Goal: Find specific page/section: Find specific page/section

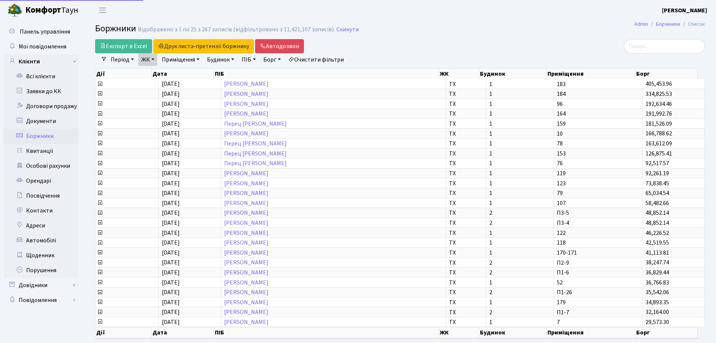
select select "25"
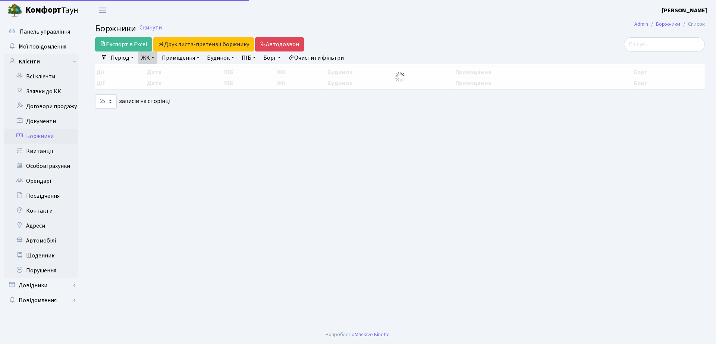
select select "25"
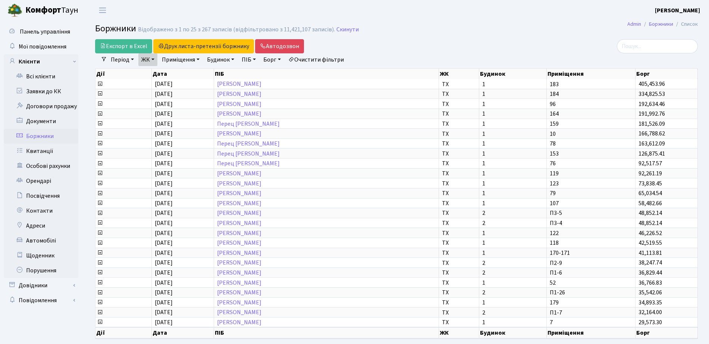
click at [145, 62] on link "ЖК" at bounding box center [147, 59] width 19 height 13
click at [463, 29] on h2 "Боржники Відображено з 1 по 25 з 267 записів (відфільтровано з 11,421,107 запис…" at bounding box center [396, 29] width 602 height 13
click at [112, 45] on link "Експорт в Excel" at bounding box center [123, 46] width 57 height 14
click at [39, 80] on link "Всі клієнти" at bounding box center [41, 76] width 75 height 15
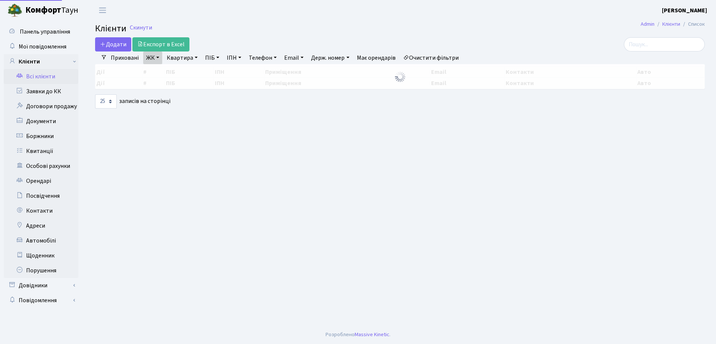
select select "25"
click at [37, 75] on link "Всі клієнти" at bounding box center [41, 76] width 75 height 15
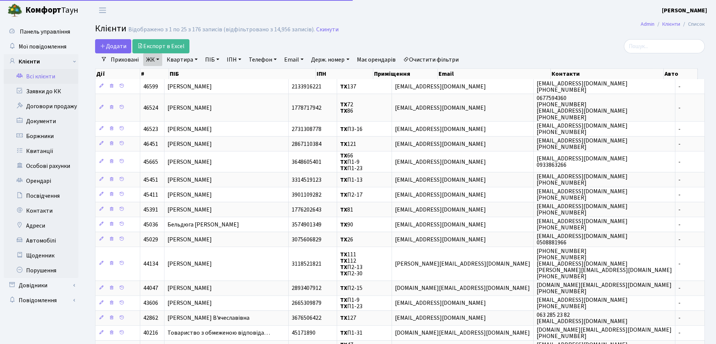
select select "25"
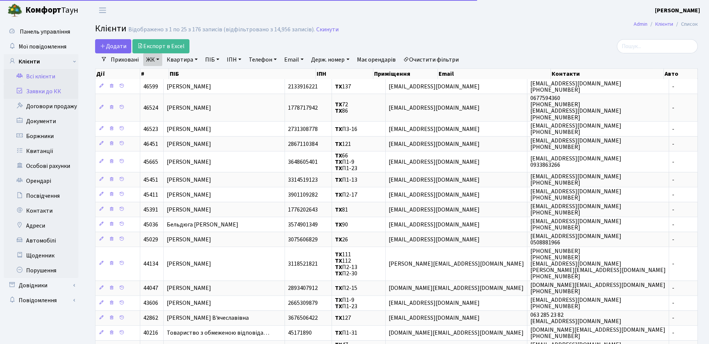
click at [37, 91] on link "Заявки до КК" at bounding box center [41, 91] width 75 height 15
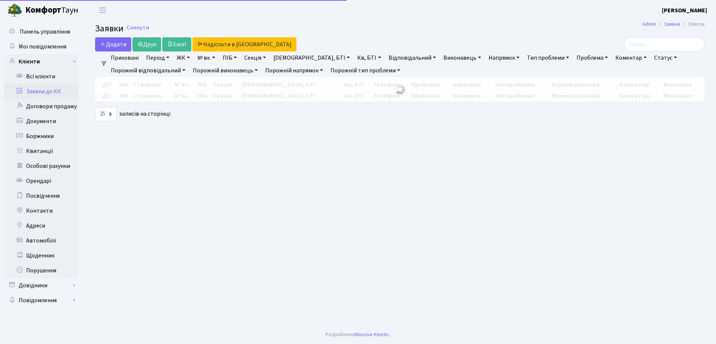
select select "25"
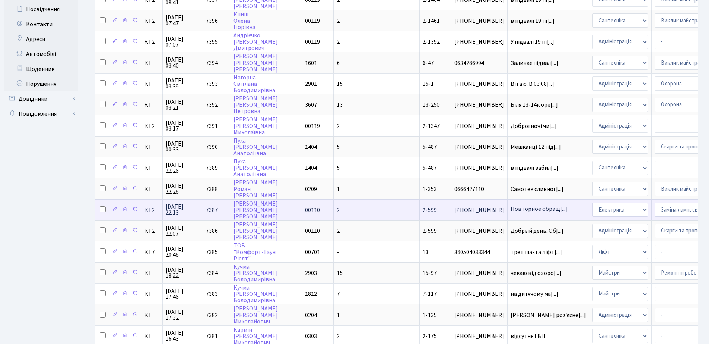
scroll to position [233, 0]
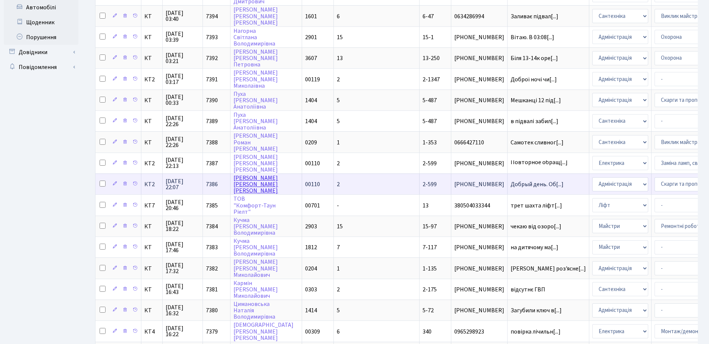
click at [259, 187] on link "Агафонова Лариса Степанівна" at bounding box center [255, 184] width 44 height 21
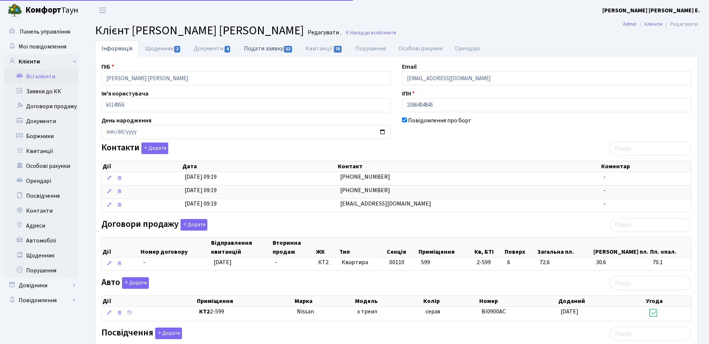
click at [273, 47] on link "Подати заявку 52" at bounding box center [268, 48] width 62 height 15
select select "25"
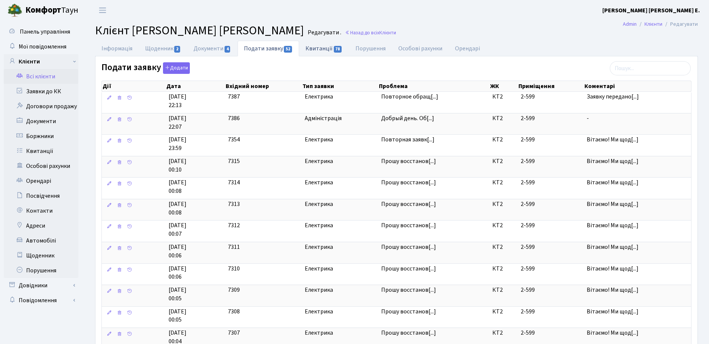
click at [337, 43] on link "Квитанції 78" at bounding box center [324, 48] width 50 height 15
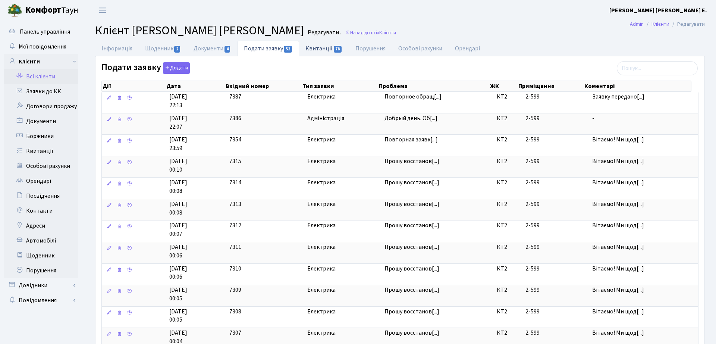
select select "25"
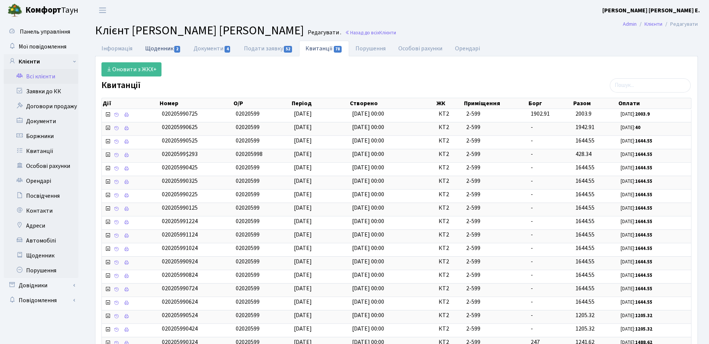
click at [180, 50] on link "Щоденник 2" at bounding box center [163, 48] width 48 height 15
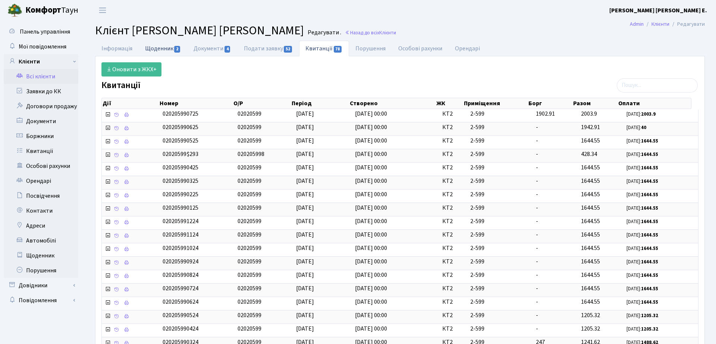
select select "25"
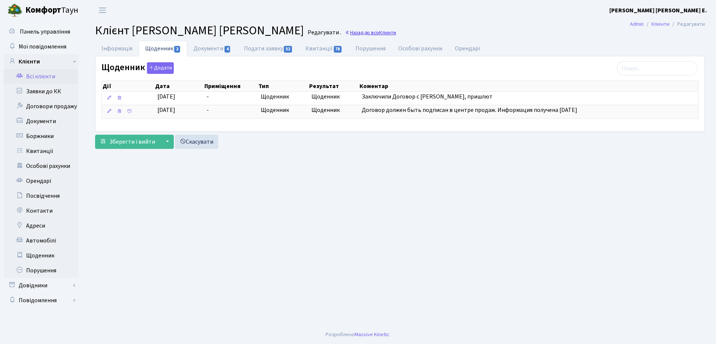
click at [366, 35] on link "Назад до всіх Клієнти" at bounding box center [370, 32] width 51 height 7
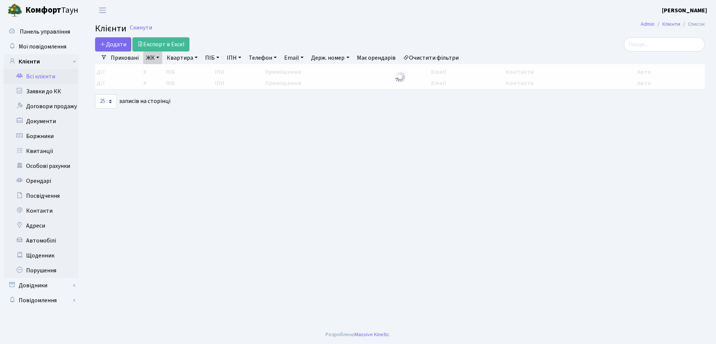
select select "25"
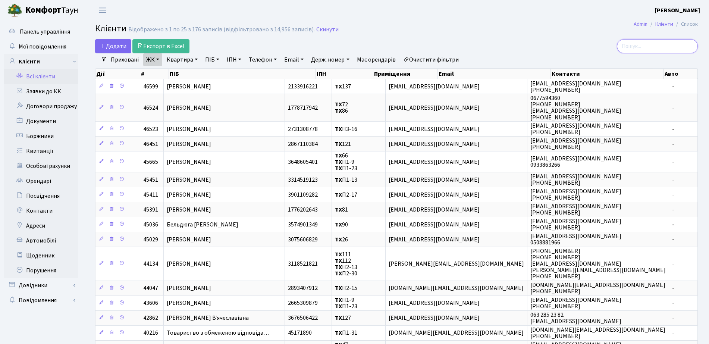
click at [660, 48] on input "search" at bounding box center [657, 46] width 81 height 14
click at [670, 41] on input "search" at bounding box center [657, 46] width 81 height 14
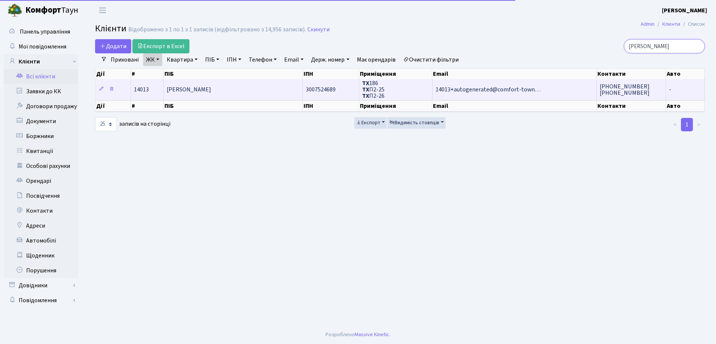
type input "ярош"
click at [413, 96] on td "ТХ 186 ТХ П2-25 ТХ П2-26" at bounding box center [395, 89] width 73 height 21
